Goal: Information Seeking & Learning: Learn about a topic

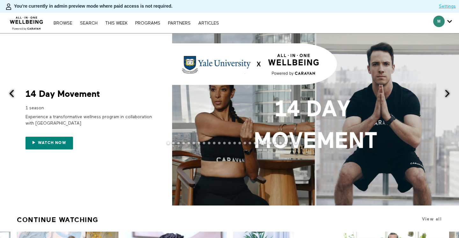
click at [450, 96] on span at bounding box center [447, 94] width 8 height 8
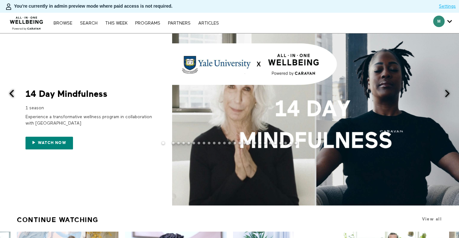
click at [449, 96] on span at bounding box center [447, 94] width 8 height 8
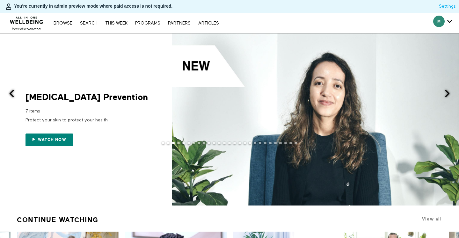
click at [43, 121] on div "Protect your skin to protect your health" at bounding box center [90, 119] width 128 height 11
click at [443, 93] on div at bounding box center [315, 119] width 287 height 172
click at [450, 92] on span at bounding box center [447, 94] width 8 height 8
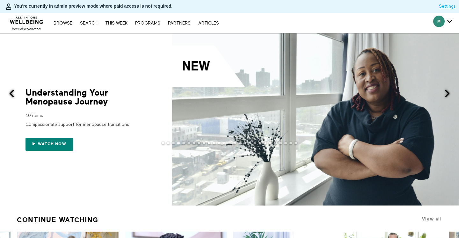
click at [62, 121] on div "Compassionate support for menopause transitions" at bounding box center [90, 124] width 128 height 11
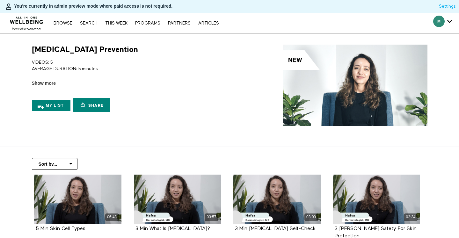
click at [48, 91] on div "My list Share Share with your friends [URL][DOMAIN_NAME][MEDICAL_DATA]" at bounding box center [129, 101] width 195 height 29
click at [48, 88] on div "My list Share Share with your friends [URL][DOMAIN_NAME][MEDICAL_DATA]" at bounding box center [129, 101] width 195 height 29
click at [48, 83] on span "Show more" at bounding box center [44, 83] width 24 height 7
click at [0, 0] on input "Show more Show less" at bounding box center [0, 0] width 0 height 0
click at [40, 84] on span "Show more" at bounding box center [44, 83] width 24 height 7
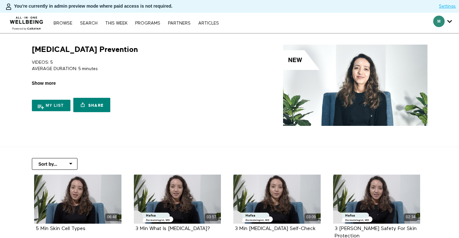
click at [0, 0] on input "Show more Show less" at bounding box center [0, 0] width 0 height 0
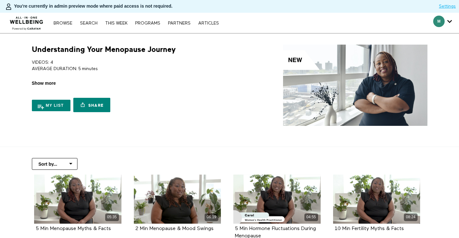
click at [43, 84] on span "Show more" at bounding box center [44, 83] width 24 height 7
click at [0, 0] on input "Show more Show less" at bounding box center [0, 0] width 0 height 0
